Goal: Information Seeking & Learning: Learn about a topic

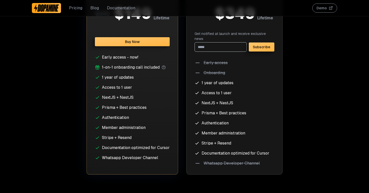
scroll to position [2029, 0]
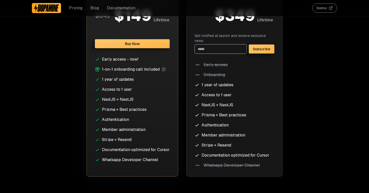
click at [125, 138] on li "Stripe + Resend" at bounding box center [132, 140] width 75 height 6
click at [132, 131] on li "Member administration" at bounding box center [132, 130] width 75 height 6
click at [128, 140] on li "Stripe + Resend" at bounding box center [132, 140] width 75 height 6
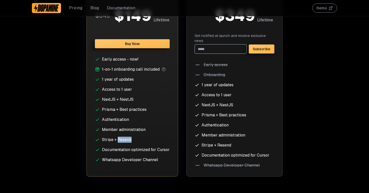
click at [128, 140] on li "Stripe + Resend" at bounding box center [132, 140] width 75 height 6
click at [130, 117] on li "Authentication" at bounding box center [132, 120] width 75 height 6
click at [132, 132] on li "Member administration" at bounding box center [132, 130] width 75 height 6
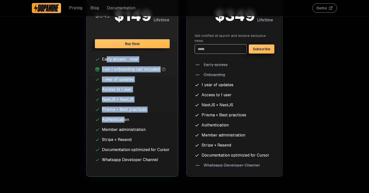
drag, startPoint x: 111, startPoint y: 74, endPoint x: 126, endPoint y: 117, distance: 45.3
click at [126, 117] on ul "Early access - now! 1-on-1 onboarding call included 1 year of updates Access to…" at bounding box center [132, 109] width 75 height 106
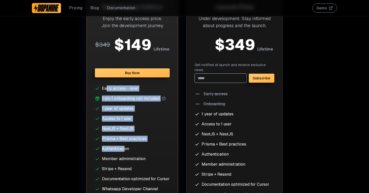
scroll to position [1989, 0]
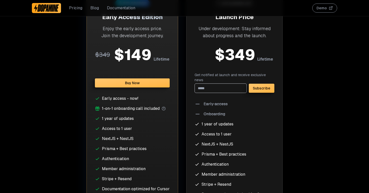
drag, startPoint x: 112, startPoint y: 66, endPoint x: 131, endPoint y: 68, distance: 19.5
click at [131, 68] on div "57 % SAVINGS Early Access Edition Enjoy the early access price. Join the develo…" at bounding box center [132, 103] width 92 height 224
drag, startPoint x: 106, startPoint y: 50, endPoint x: 149, endPoint y: 51, distance: 42.9
click at [149, 51] on div "$ 349 $ 149 Lifetime" at bounding box center [132, 54] width 75 height 15
click at [128, 51] on div "$ 149" at bounding box center [133, 54] width 38 height 15
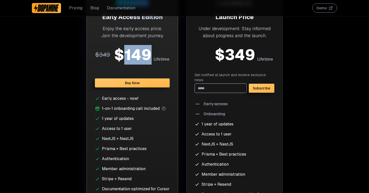
click at [128, 51] on div "$ 149" at bounding box center [133, 54] width 38 height 15
click at [129, 51] on div "$ 149" at bounding box center [133, 54] width 38 height 15
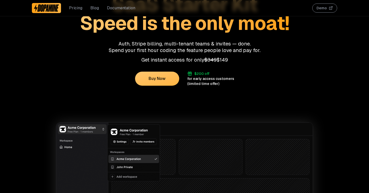
scroll to position [0, 0]
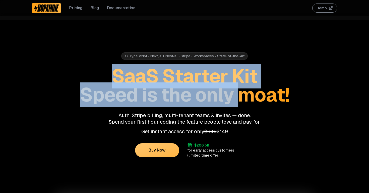
drag, startPoint x: 117, startPoint y: 78, endPoint x: 245, endPoint y: 83, distance: 128.1
click at [246, 83] on h1 "SaaS Starter Kit Speed is the only moat!" at bounding box center [184, 85] width 305 height 37
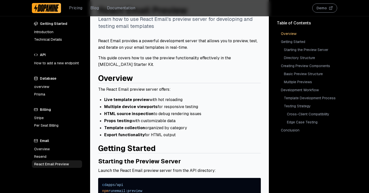
scroll to position [32, 0]
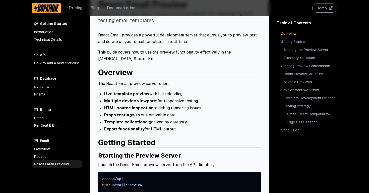
click at [53, 85] on link "overview" at bounding box center [57, 87] width 50 height 8
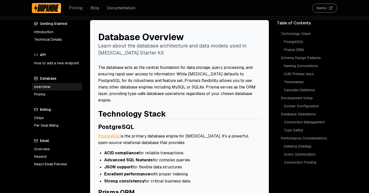
click at [51, 80] on h4 "Database" at bounding box center [57, 78] width 50 height 7
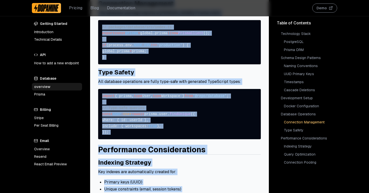
scroll to position [768, 0]
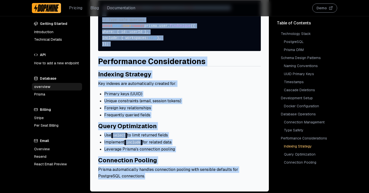
drag, startPoint x: 98, startPoint y: 35, endPoint x: 189, endPoint y: 183, distance: 172.7
click at [200, 132] on li "Use select to limit returned fields" at bounding box center [182, 135] width 157 height 6
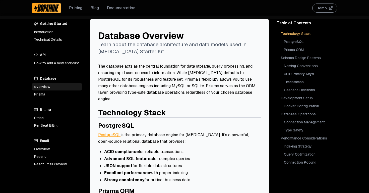
scroll to position [0, 0]
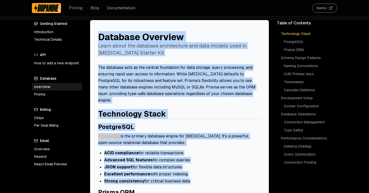
drag, startPoint x: 199, startPoint y: 179, endPoint x: 100, endPoint y: 21, distance: 185.8
